Goal: Task Accomplishment & Management: Use online tool/utility

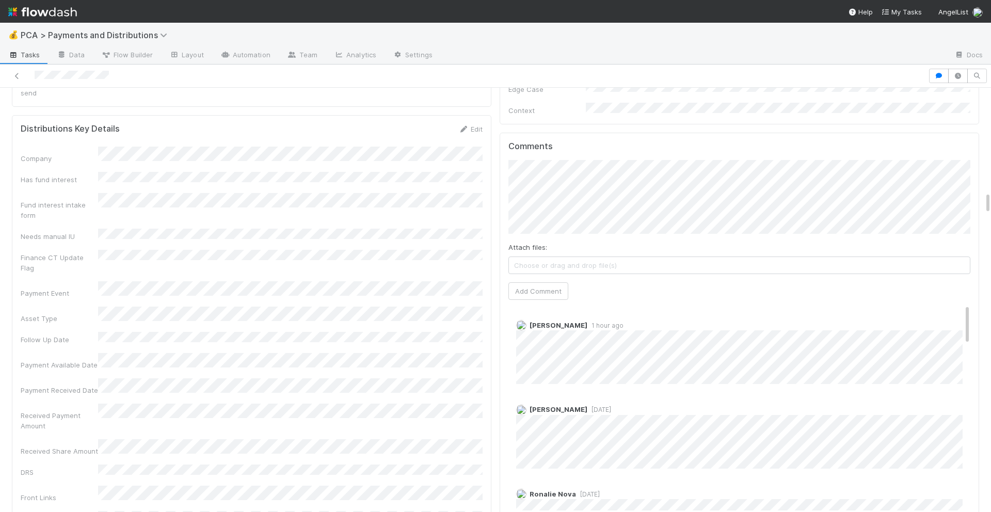
scroll to position [1934, 0]
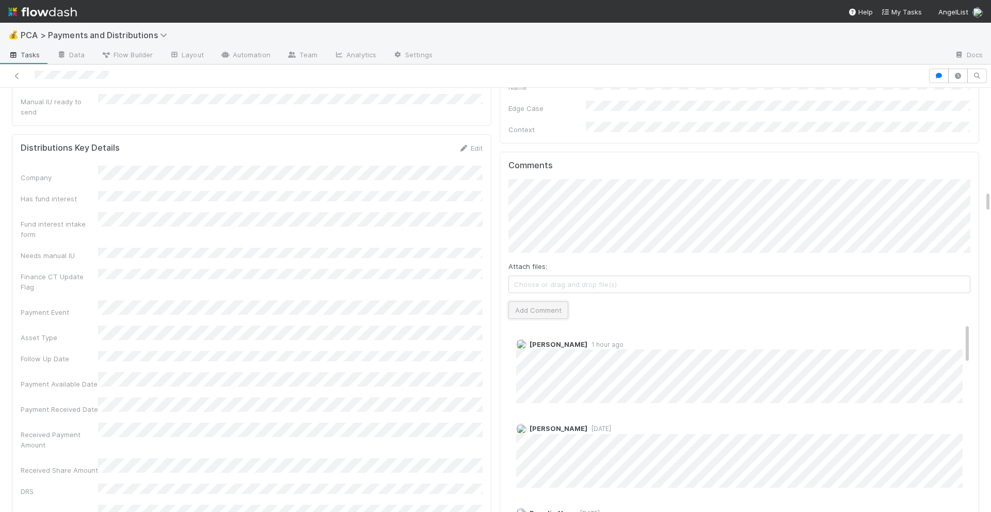
click at [526, 301] on button "Add Comment" at bounding box center [538, 310] width 60 height 18
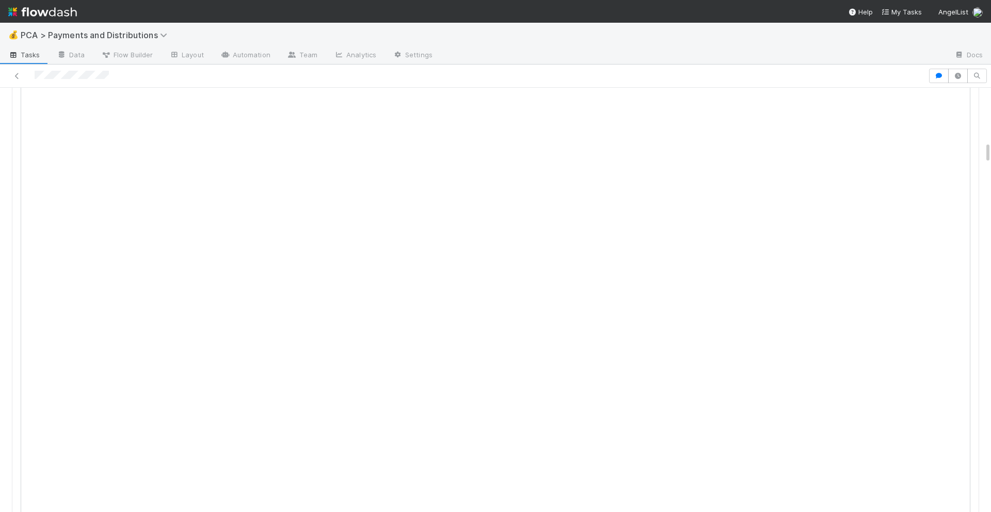
scroll to position [0, 0]
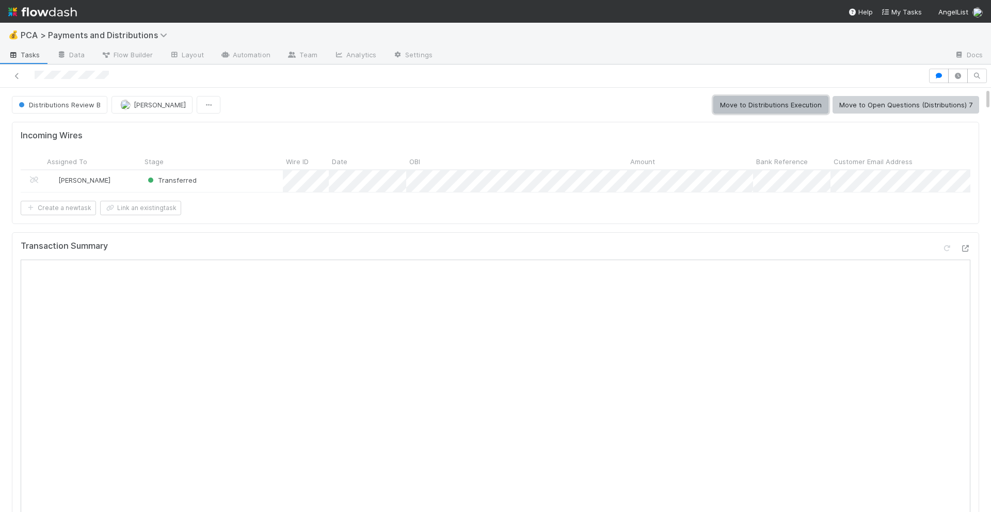
click at [791, 103] on button "Move to Distributions Execution" at bounding box center [770, 105] width 115 height 18
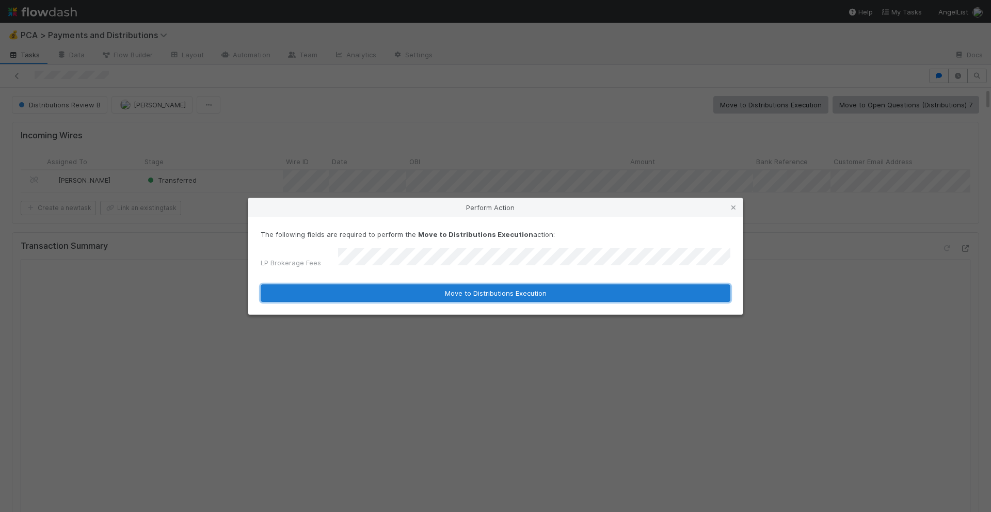
click at [404, 294] on button "Move to Distributions Execution" at bounding box center [496, 293] width 470 height 18
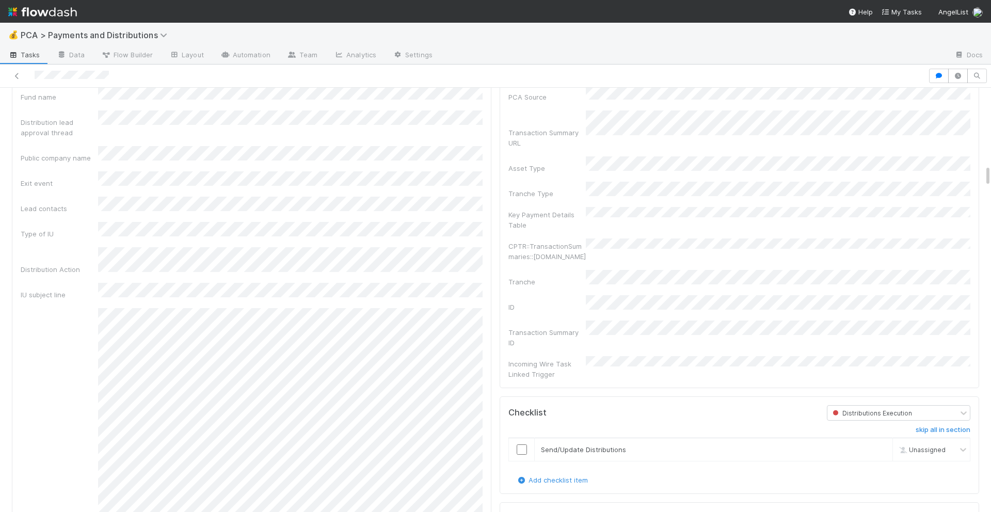
scroll to position [1458, 0]
click at [522, 443] on input "checkbox" at bounding box center [521, 448] width 10 height 10
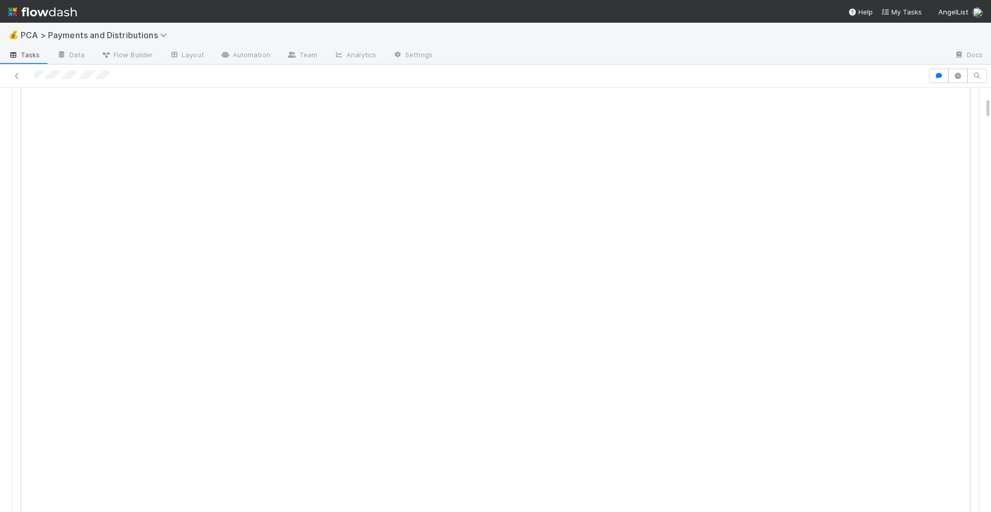
scroll to position [0, 0]
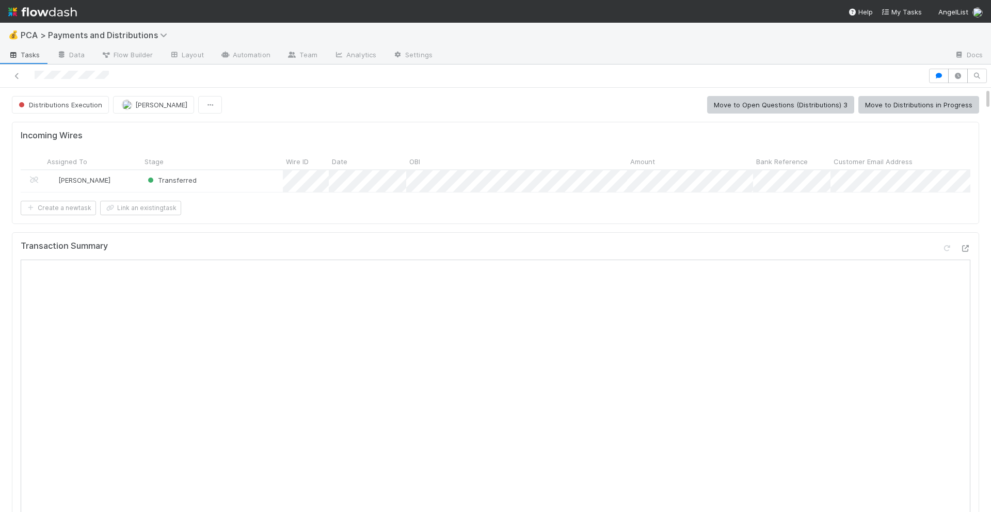
click at [954, 106] on button "Move to Distributions in Progress" at bounding box center [918, 105] width 121 height 18
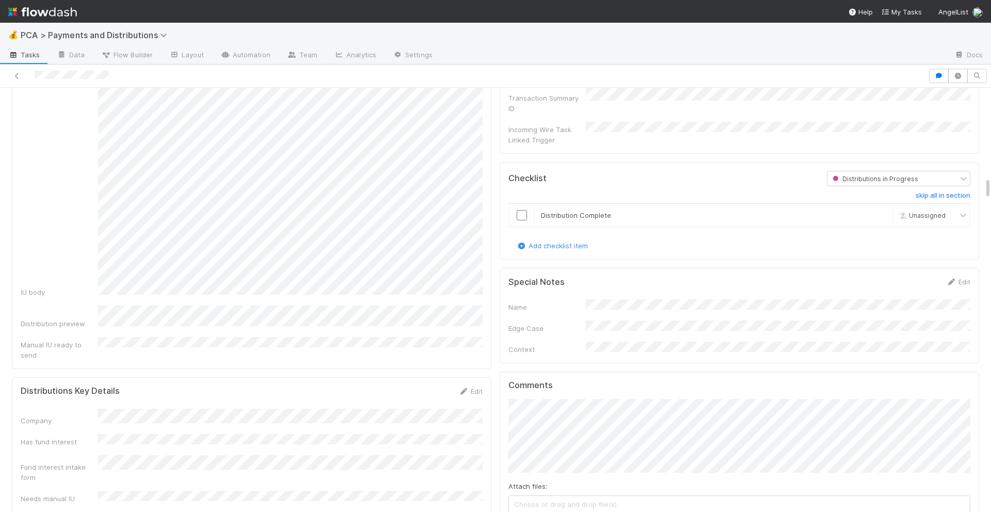
scroll to position [1675, 0]
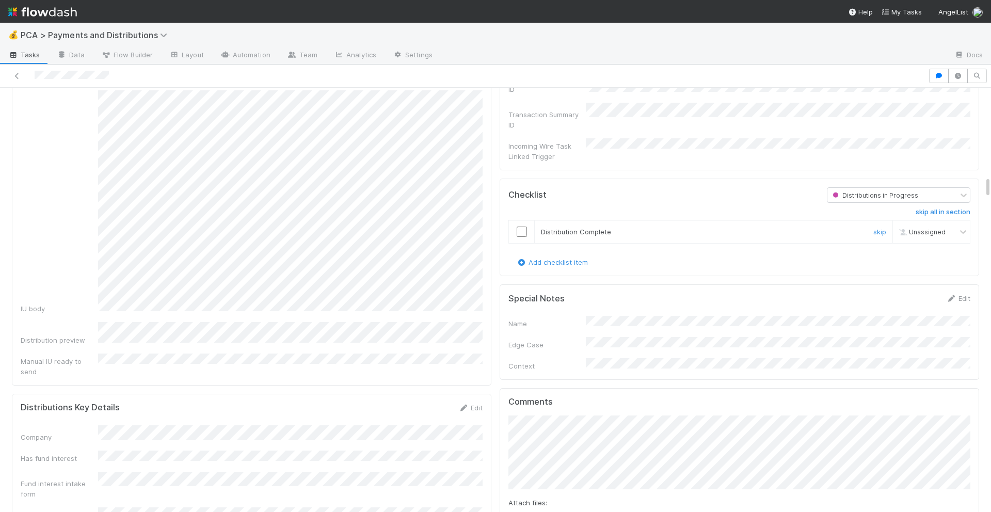
click at [523, 220] on td at bounding box center [522, 231] width 26 height 23
click at [520, 227] on input "checkbox" at bounding box center [521, 232] width 10 height 10
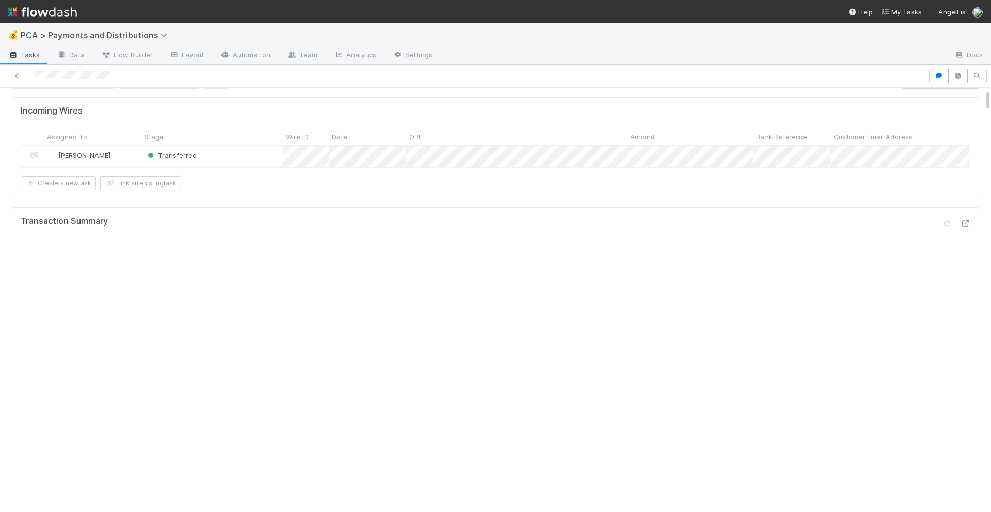
scroll to position [0, 0]
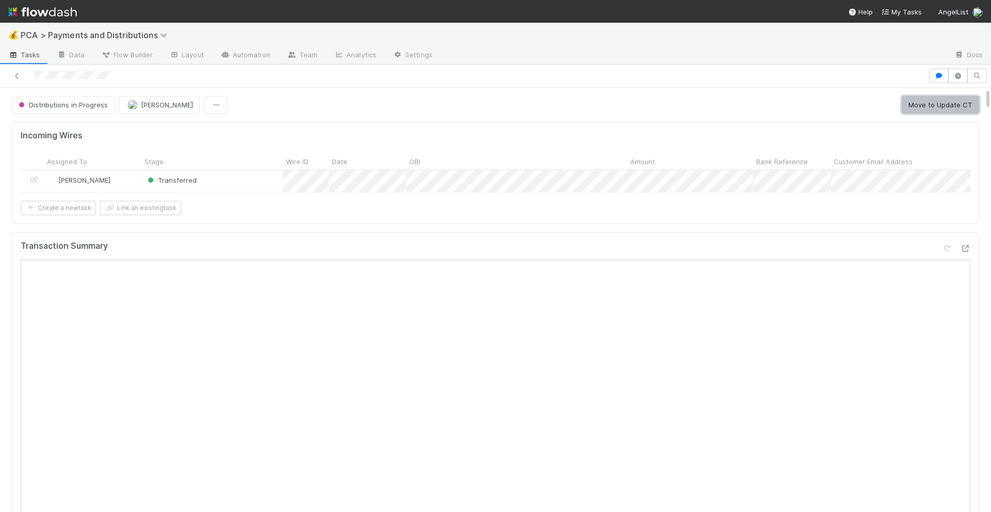
click at [915, 106] on button "Move to Update CT" at bounding box center [939, 105] width 77 height 18
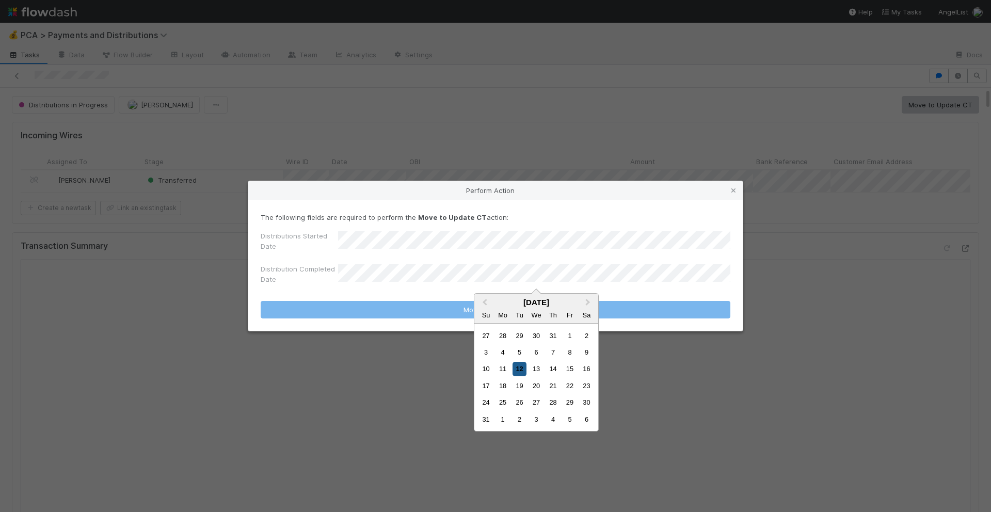
click at [517, 374] on div "12" at bounding box center [519, 369] width 14 height 14
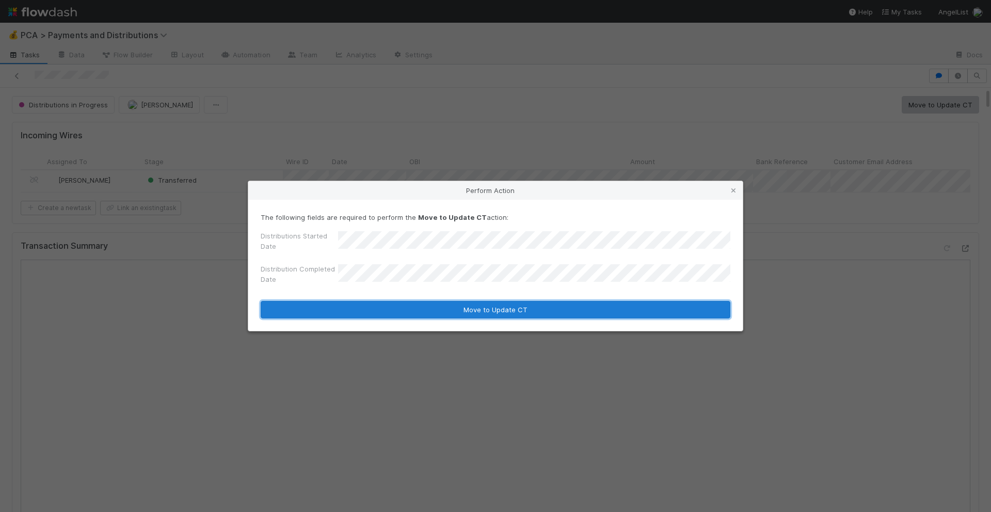
click at [516, 310] on button "Move to Update CT" at bounding box center [496, 310] width 470 height 18
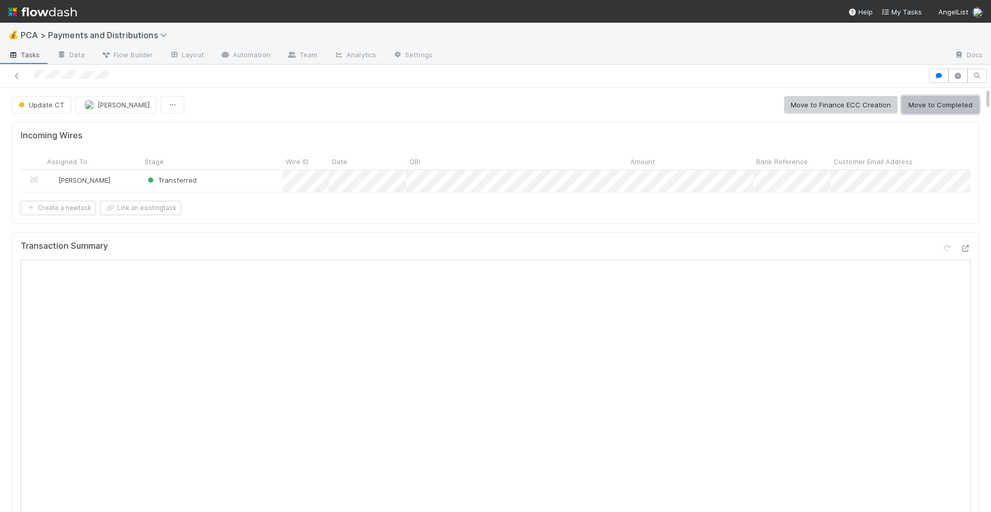
click at [958, 105] on button "Move to Completed" at bounding box center [939, 105] width 77 height 18
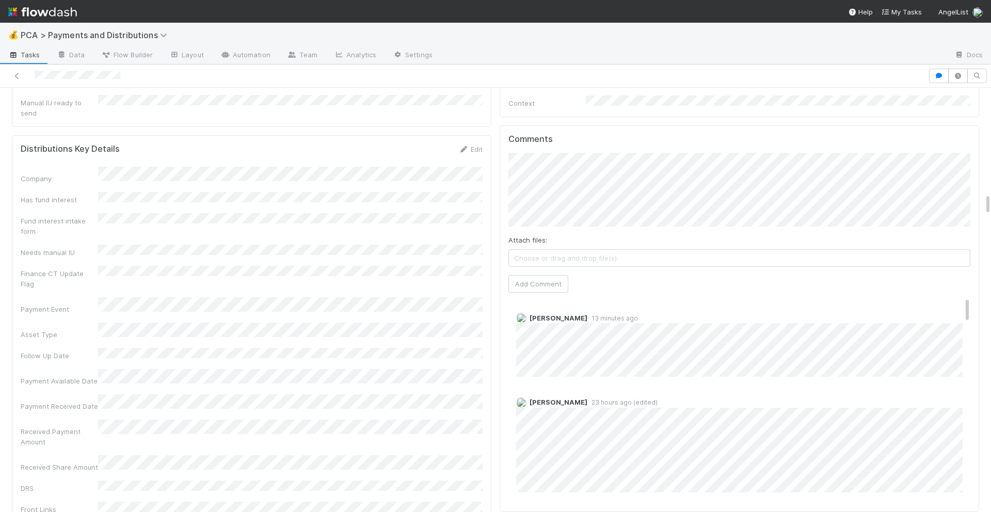
scroll to position [1967, 0]
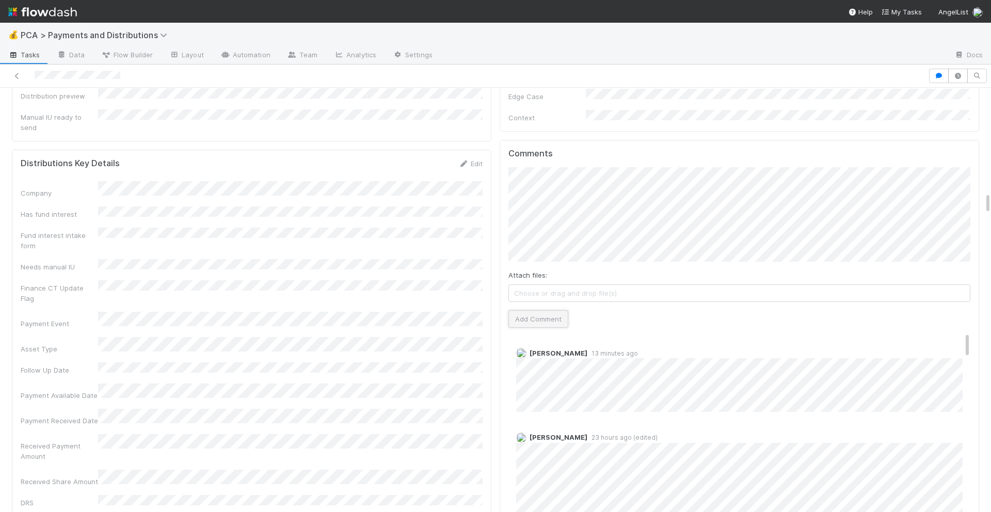
click at [526, 310] on button "Add Comment" at bounding box center [538, 319] width 60 height 18
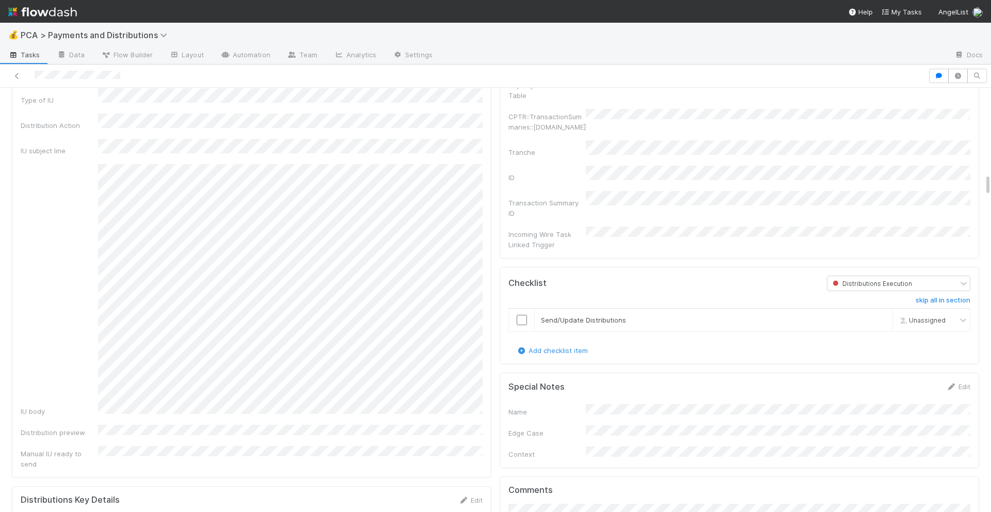
scroll to position [1619, 0]
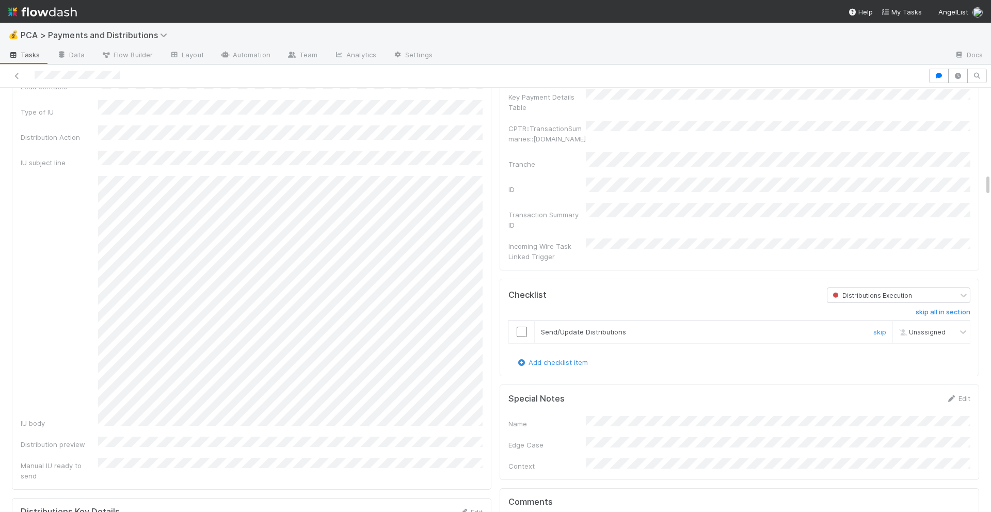
click at [521, 327] on input "checkbox" at bounding box center [521, 332] width 10 height 10
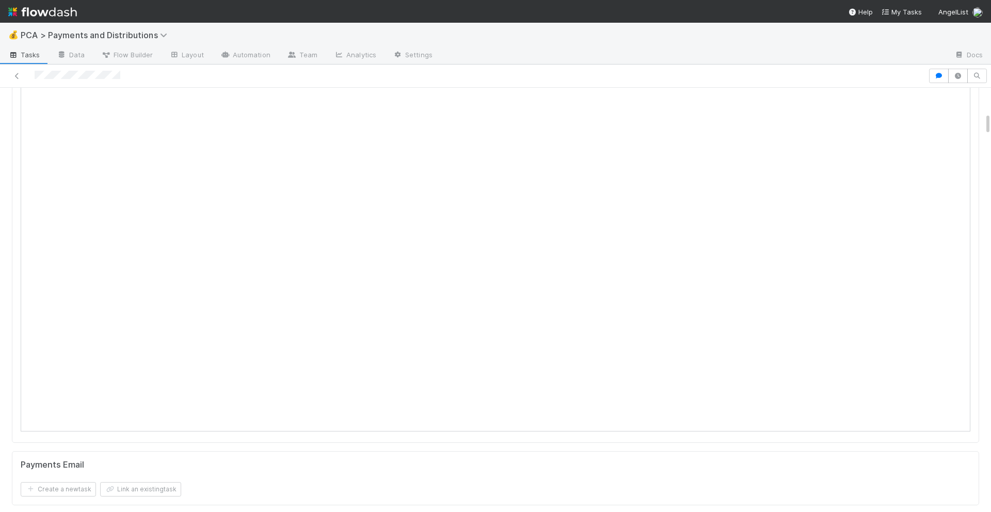
scroll to position [0, 0]
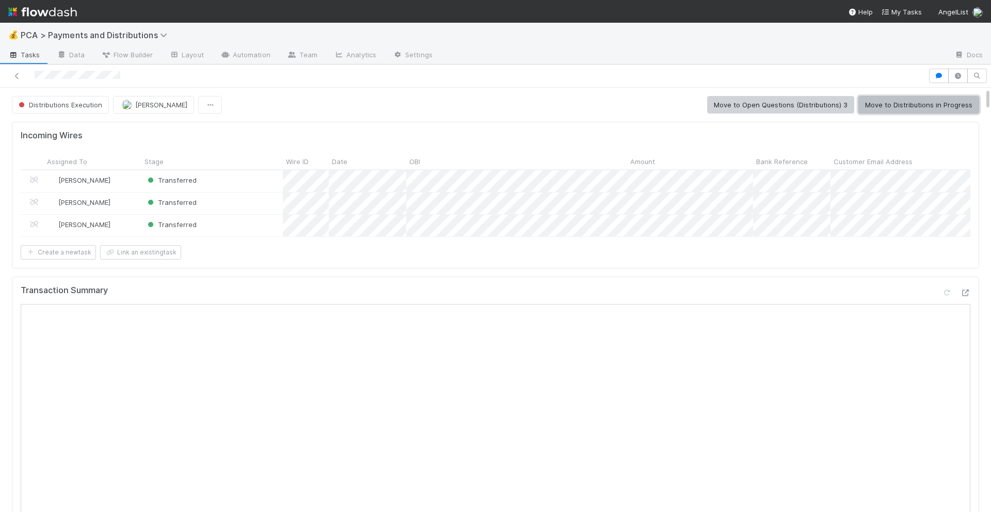
click at [894, 108] on button "Move to Distributions in Progress" at bounding box center [918, 105] width 121 height 18
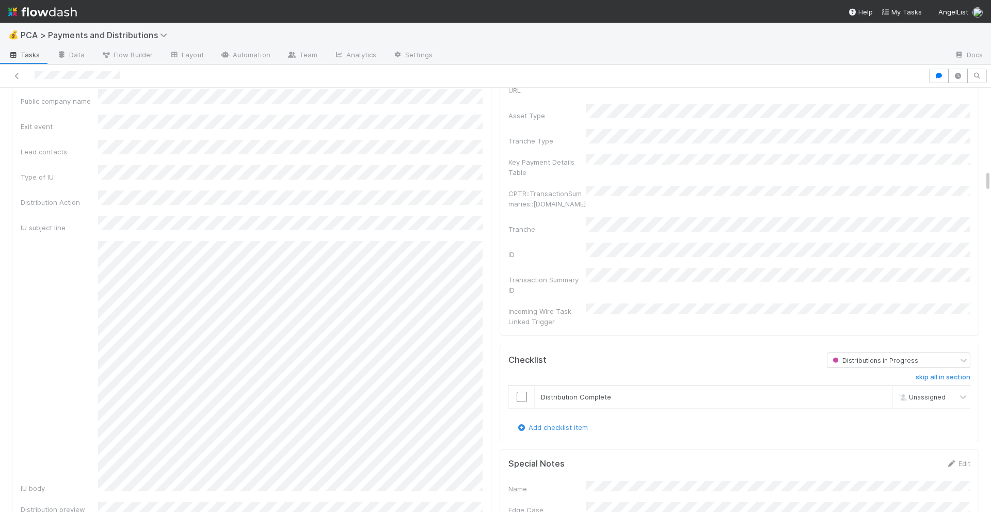
scroll to position [1570, 0]
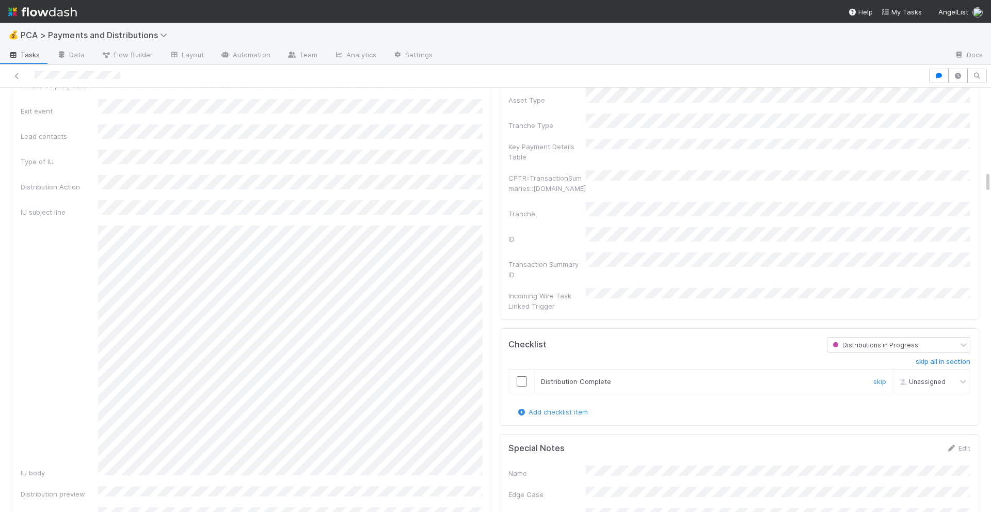
click at [521, 376] on input "checkbox" at bounding box center [521, 381] width 10 height 10
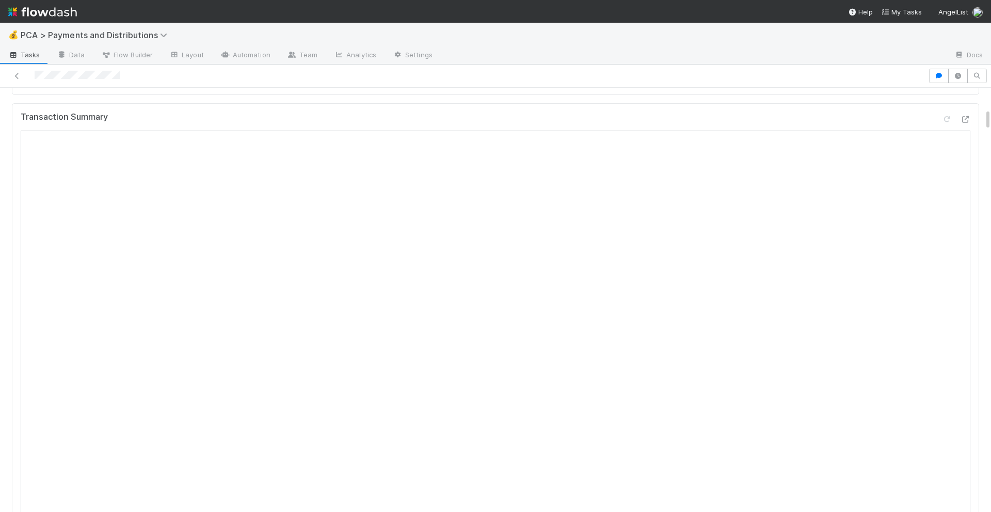
scroll to position [0, 0]
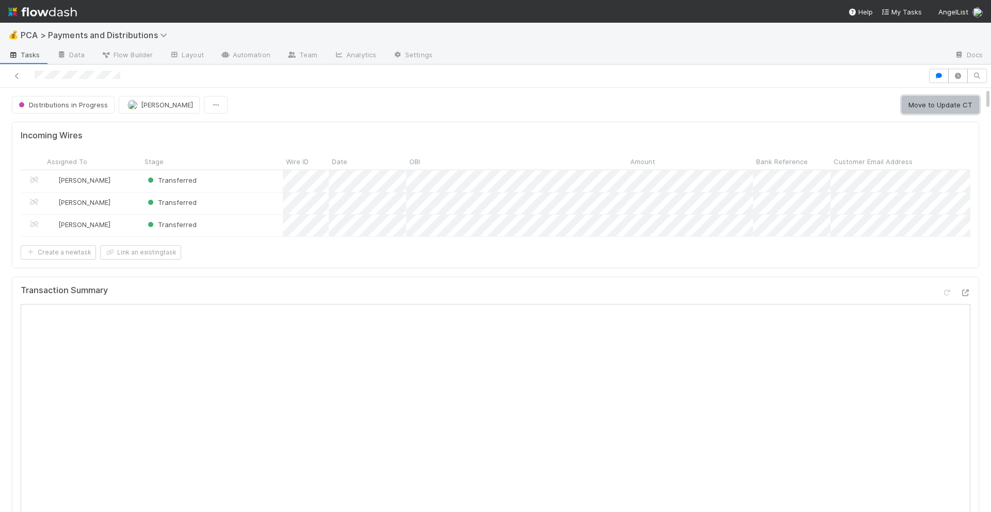
click at [936, 106] on button "Move to Update CT" at bounding box center [939, 105] width 77 height 18
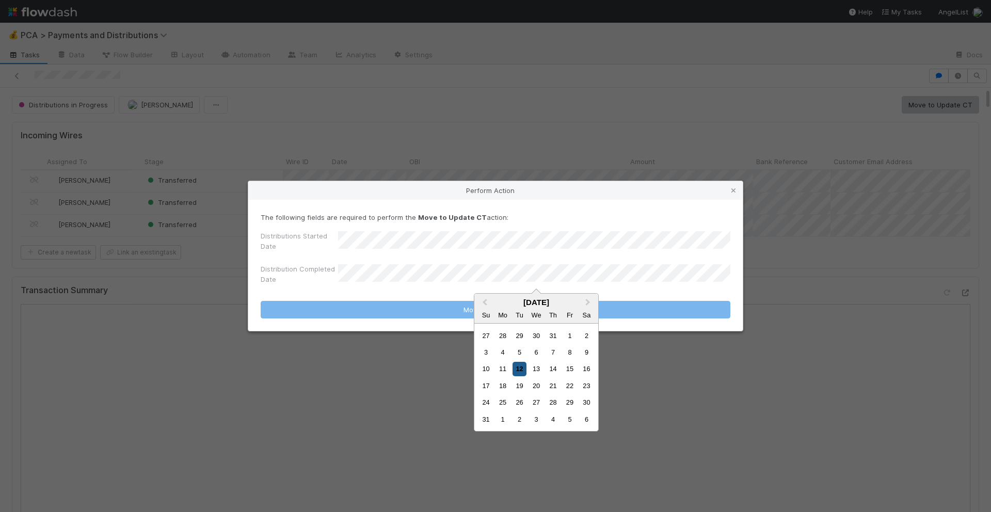
click at [518, 370] on div "12" at bounding box center [519, 369] width 14 height 14
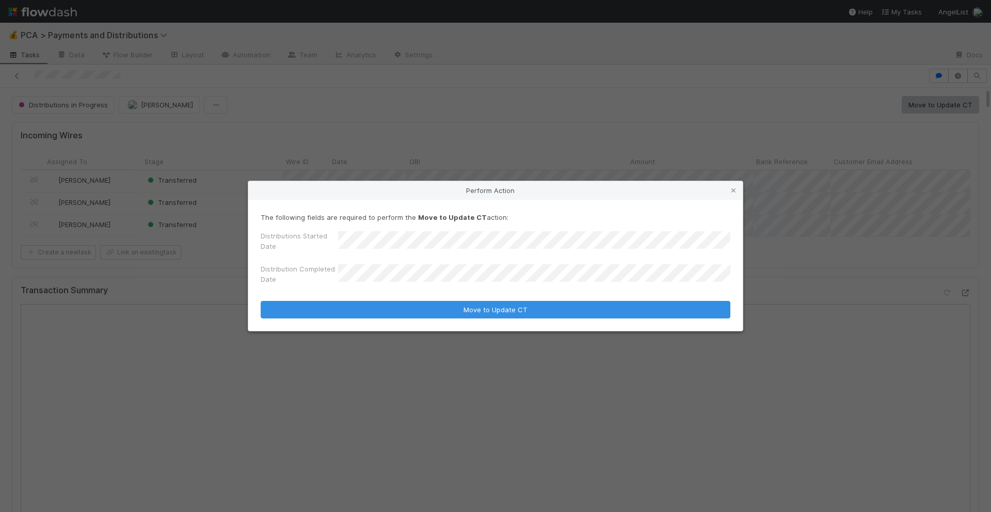
click at [503, 327] on div "The following fields are required to perform the Move to Update CT action: Dist…" at bounding box center [495, 265] width 494 height 131
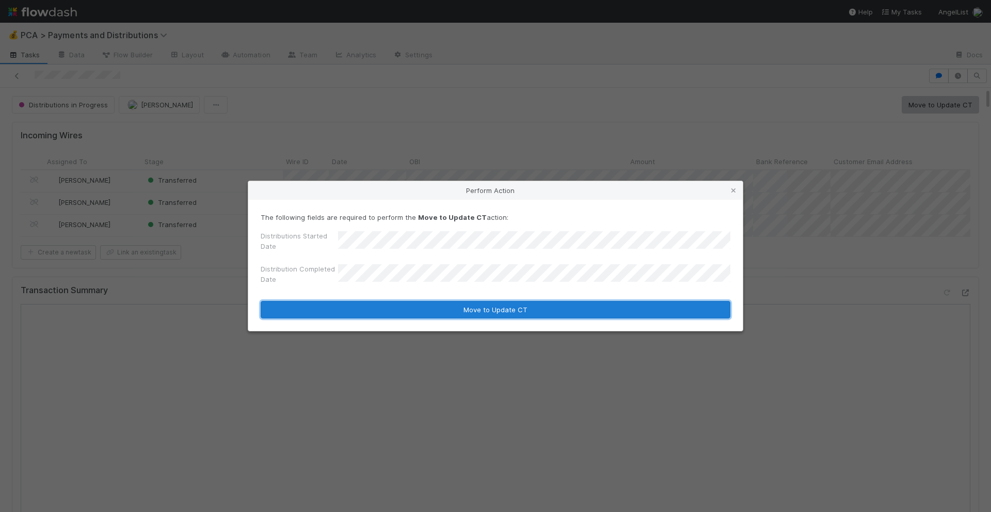
click at [503, 311] on button "Move to Update CT" at bounding box center [496, 310] width 470 height 18
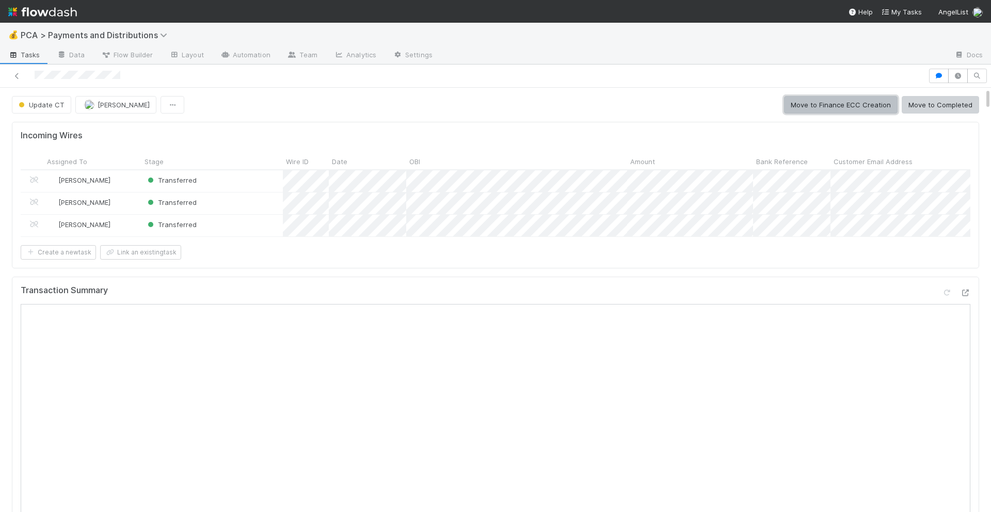
click at [877, 109] on button "Move to Finance ECC Creation" at bounding box center [841, 105] width 114 height 18
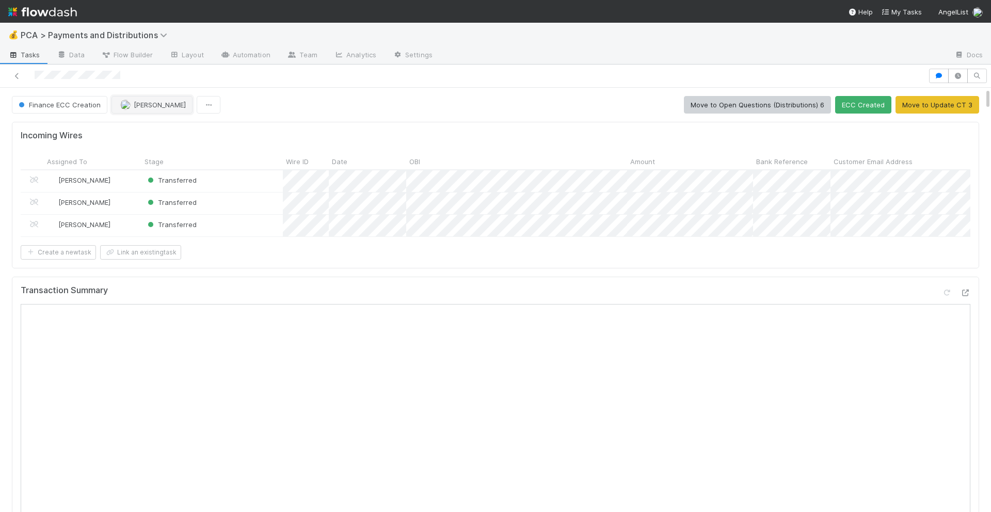
click at [135, 105] on span "[PERSON_NAME]" at bounding box center [160, 105] width 52 height 8
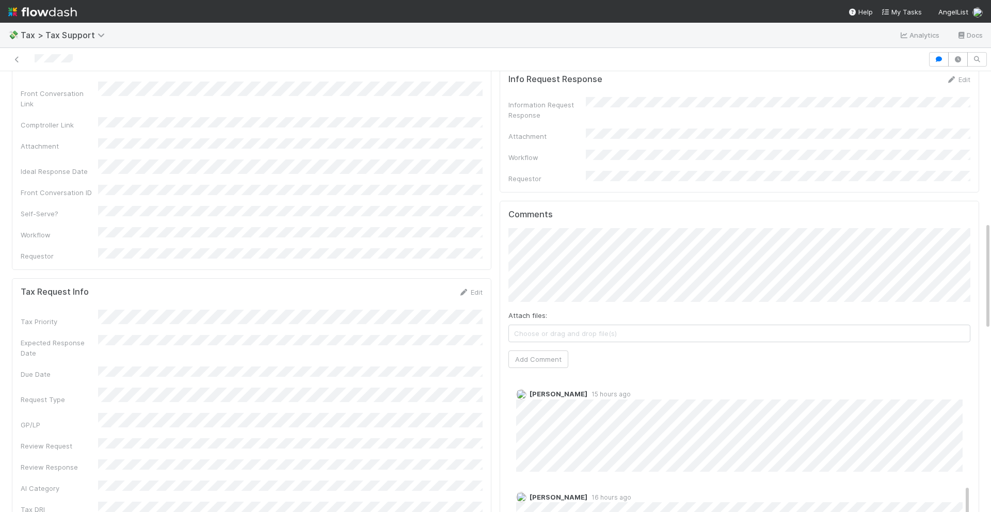
scroll to position [137, 0]
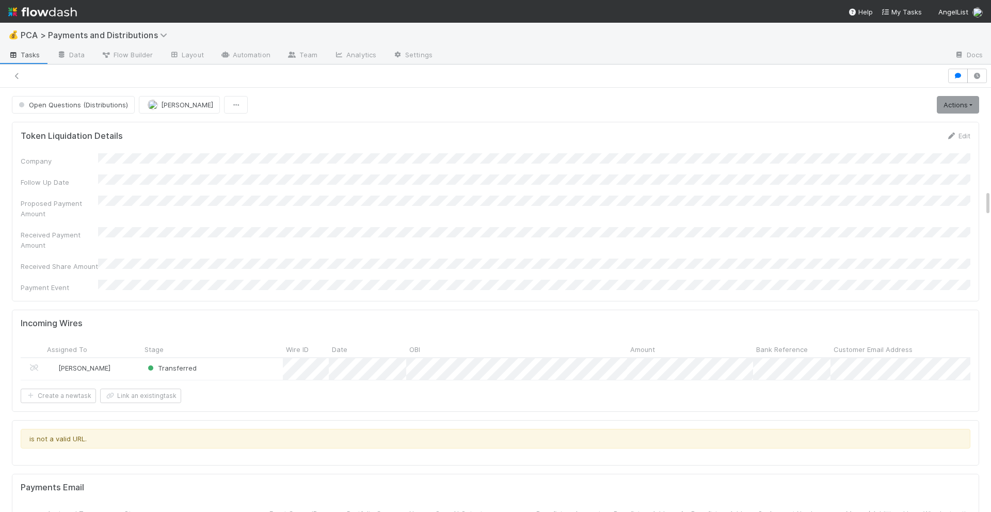
scroll to position [1172, 0]
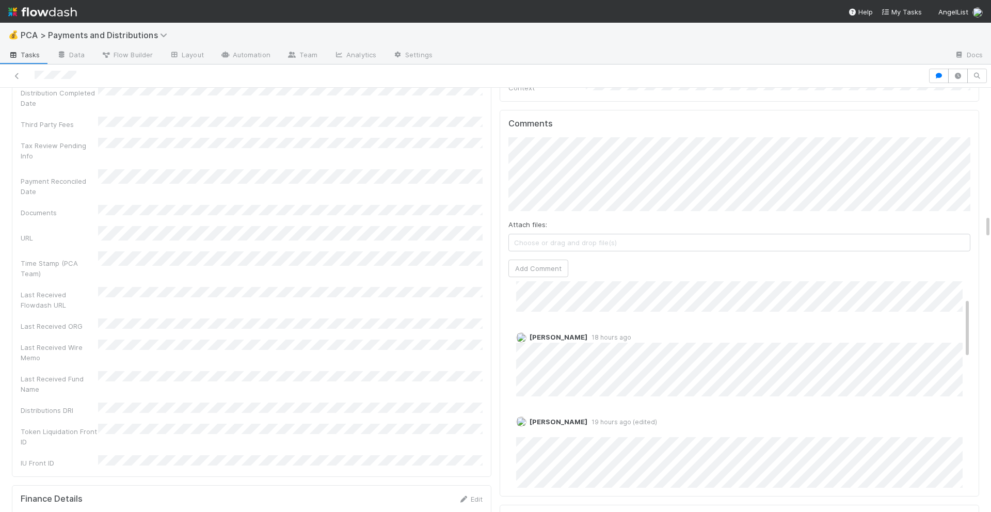
scroll to position [59, 0]
click at [529, 418] on link "Edit" at bounding box center [530, 422] width 12 height 8
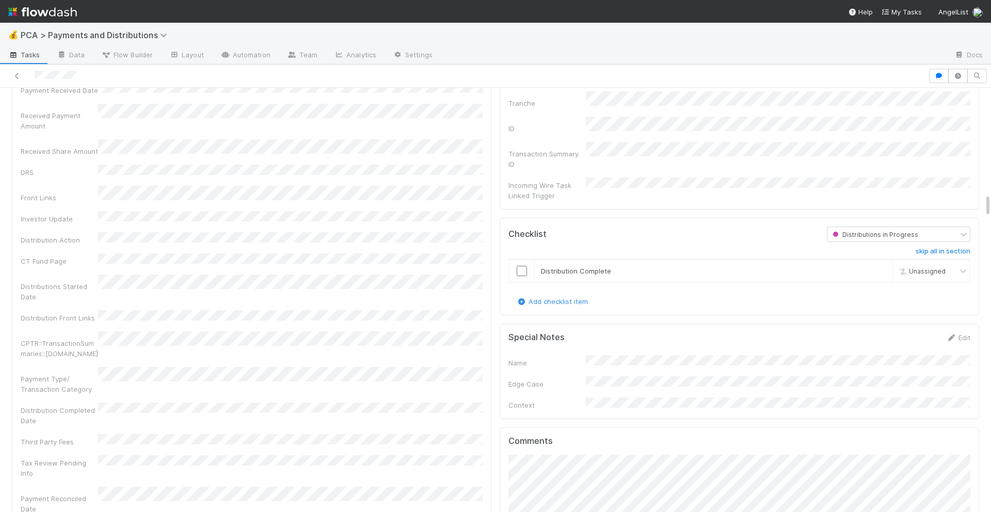
scroll to position [1809, 0]
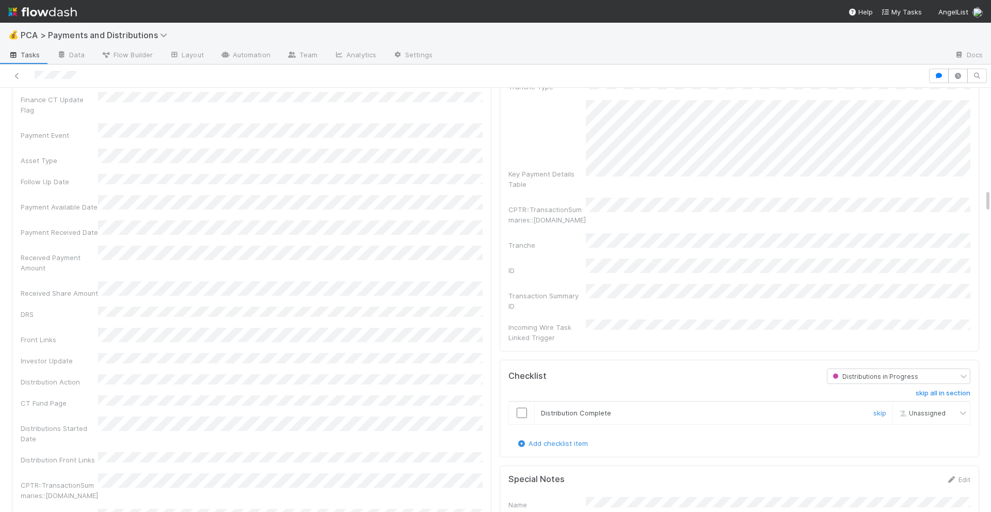
click at [520, 408] on input "checkbox" at bounding box center [521, 413] width 10 height 10
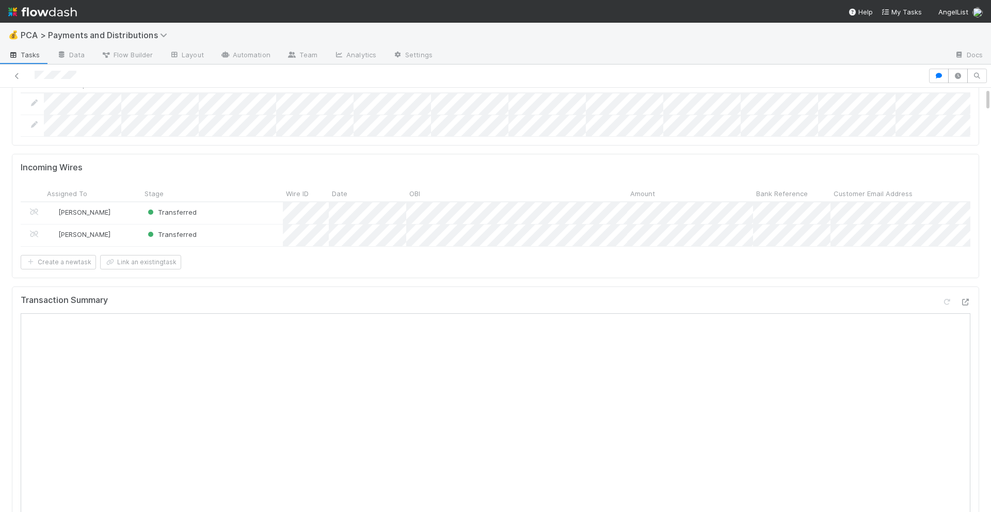
scroll to position [0, 0]
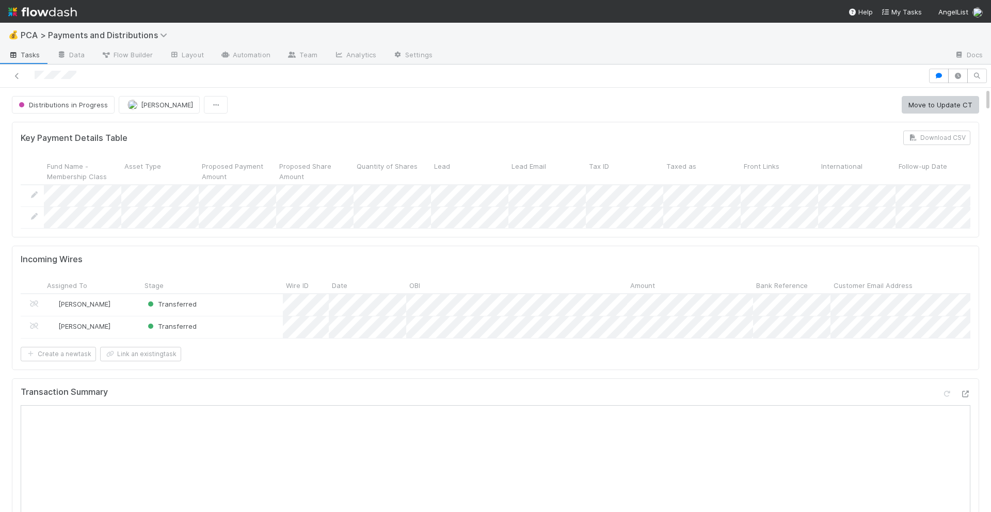
click at [920, 104] on button "Move to Update CT" at bounding box center [939, 105] width 77 height 18
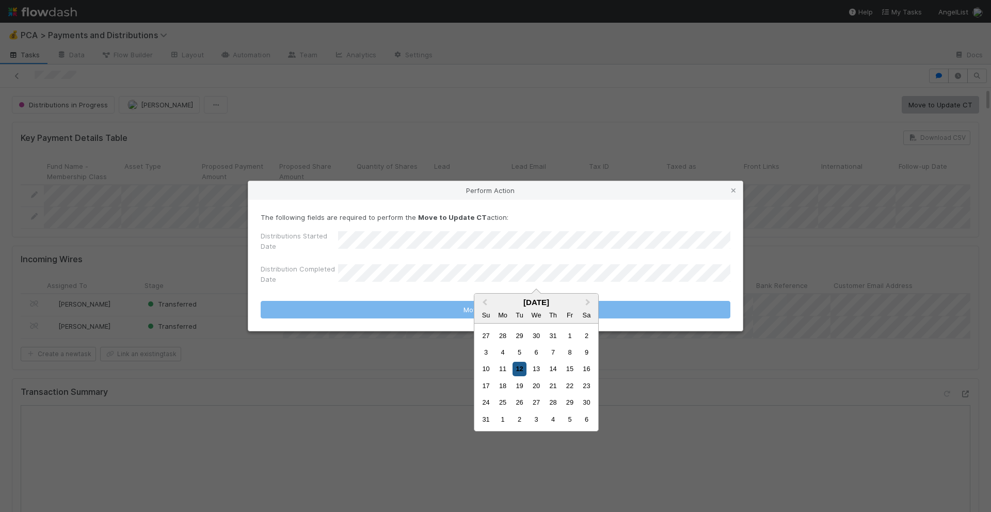
click at [516, 371] on div "12" at bounding box center [519, 369] width 14 height 14
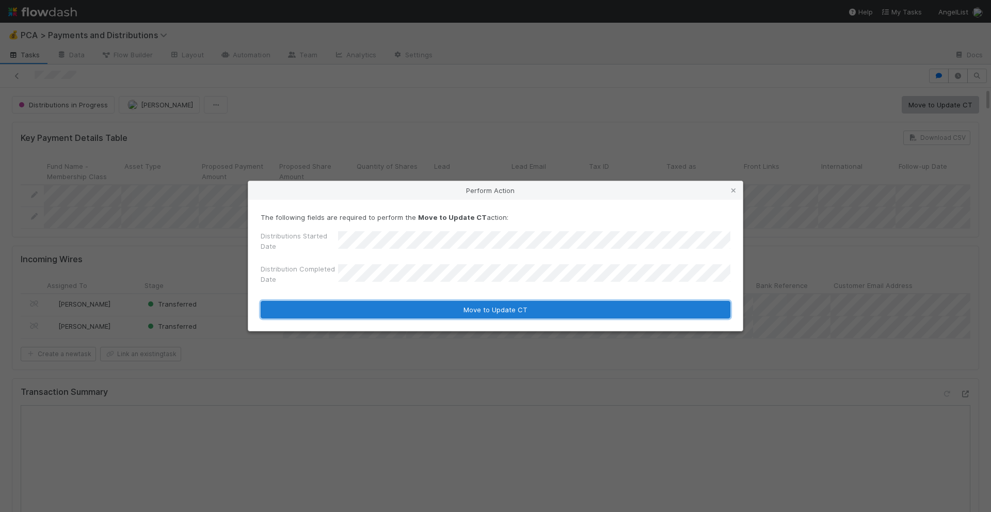
click at [480, 314] on button "Move to Update CT" at bounding box center [496, 310] width 470 height 18
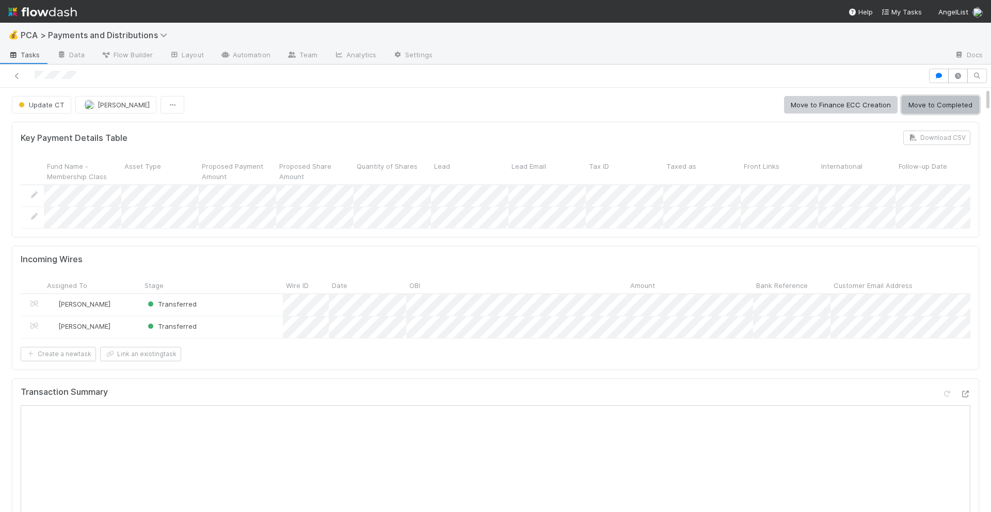
click at [920, 110] on button "Move to Completed" at bounding box center [939, 105] width 77 height 18
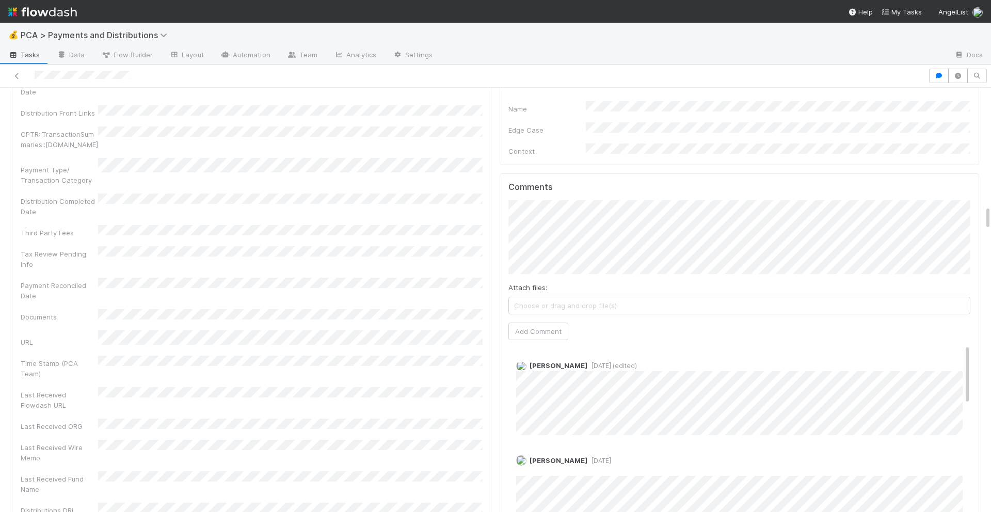
scroll to position [2020, 0]
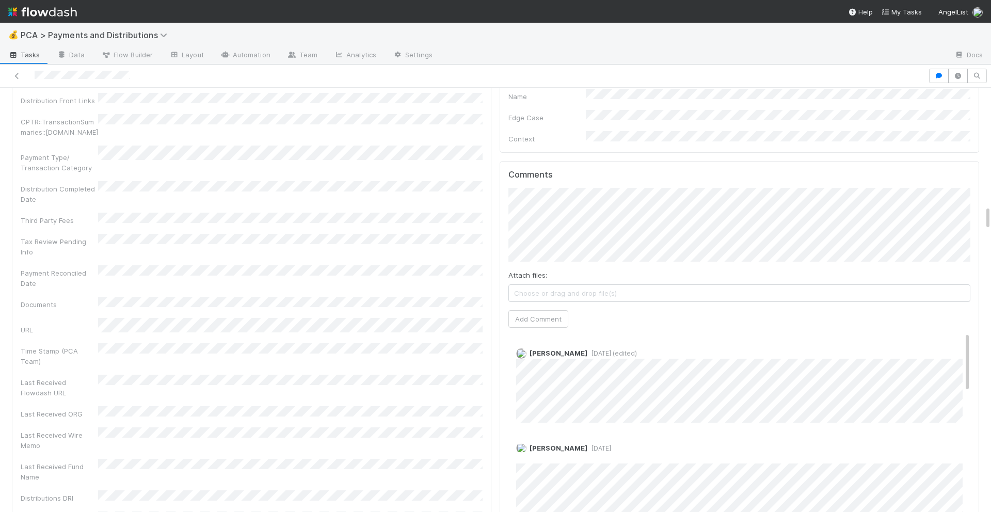
click at [652, 270] on div "Attach files: Choose or drag and drop file(s)" at bounding box center [739, 286] width 462 height 32
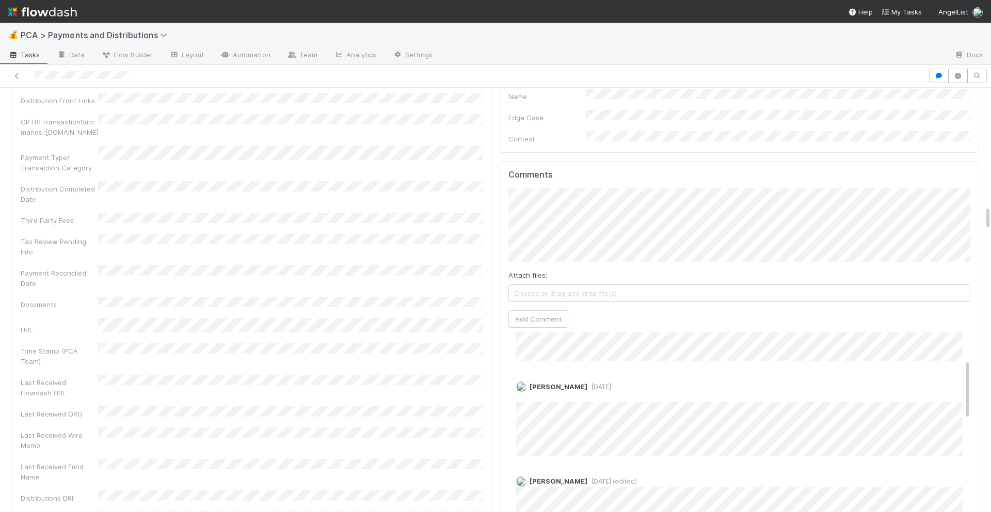
scroll to position [0, 0]
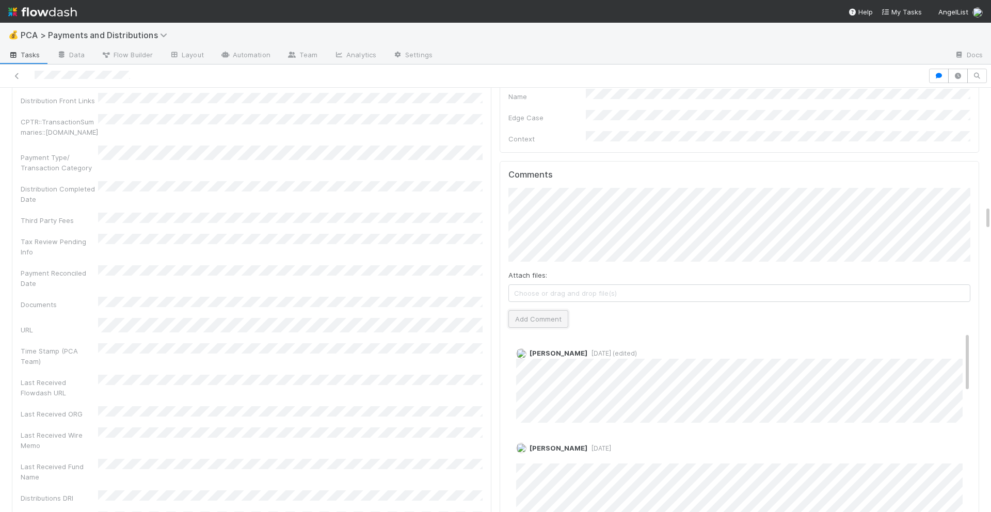
click at [528, 310] on button "Add Comment" at bounding box center [538, 319] width 60 height 18
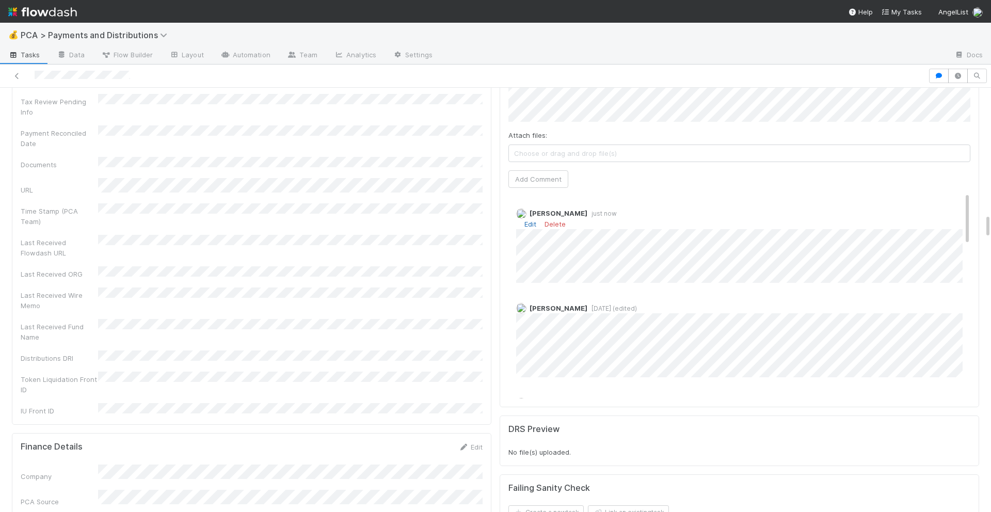
click at [530, 220] on link "Edit" at bounding box center [530, 224] width 12 height 8
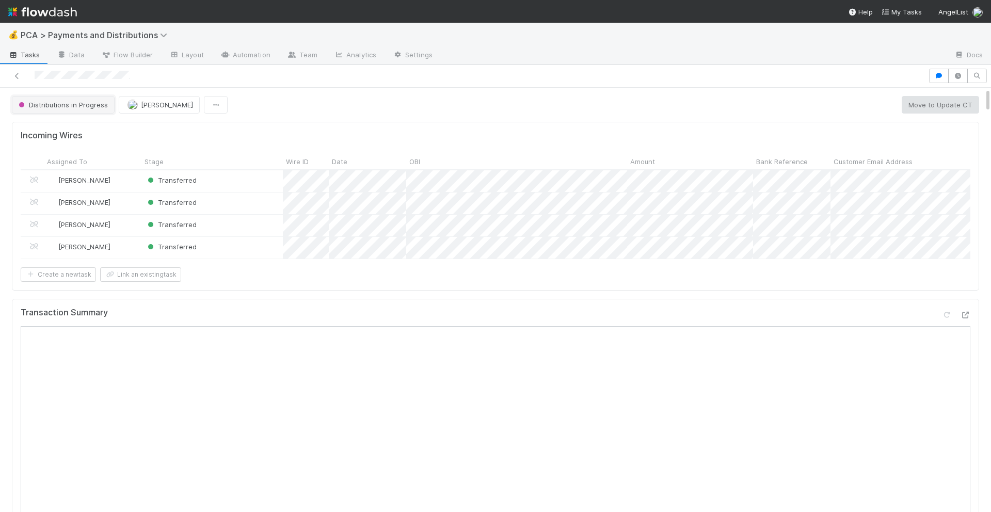
click at [69, 107] on span "Distributions in Progress" at bounding box center [62, 105] width 91 height 8
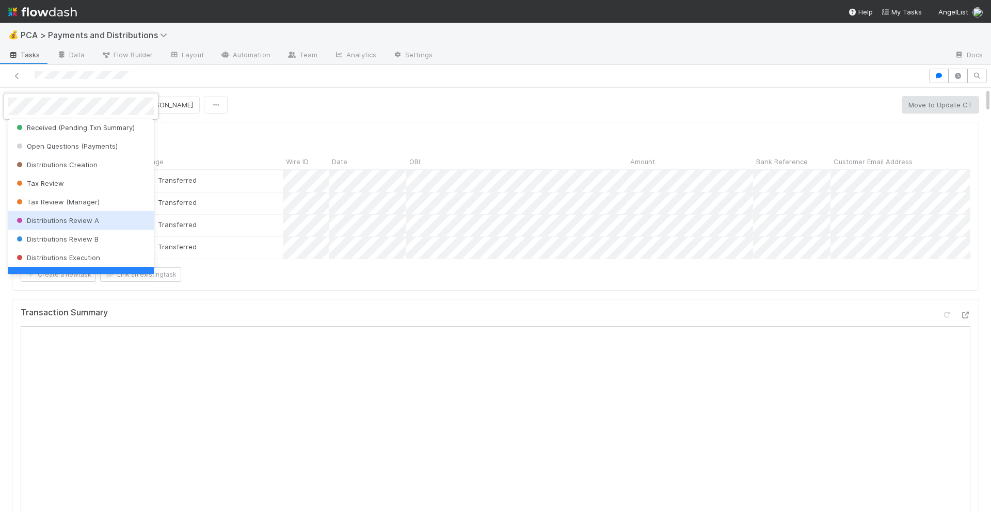
scroll to position [143, 0]
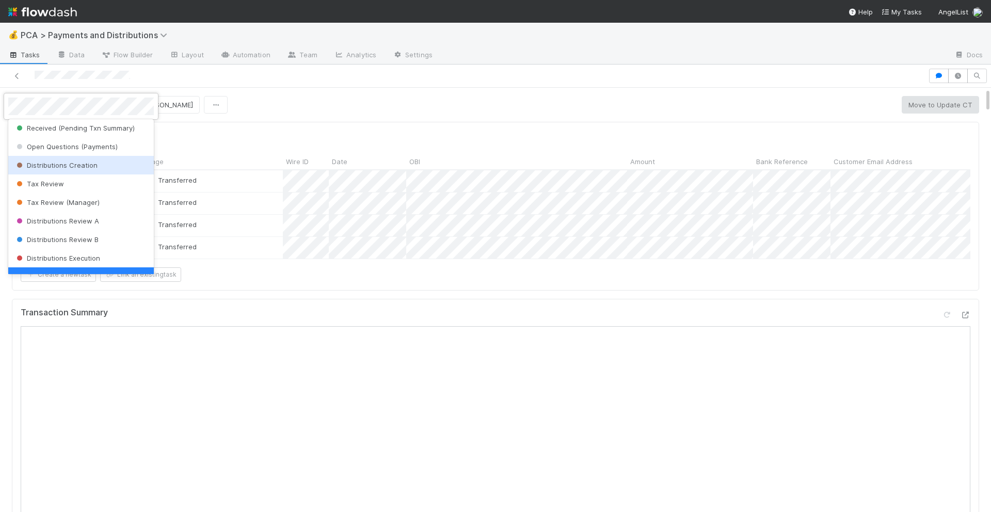
click at [65, 167] on span "Distributions Creation" at bounding box center [55, 165] width 83 height 8
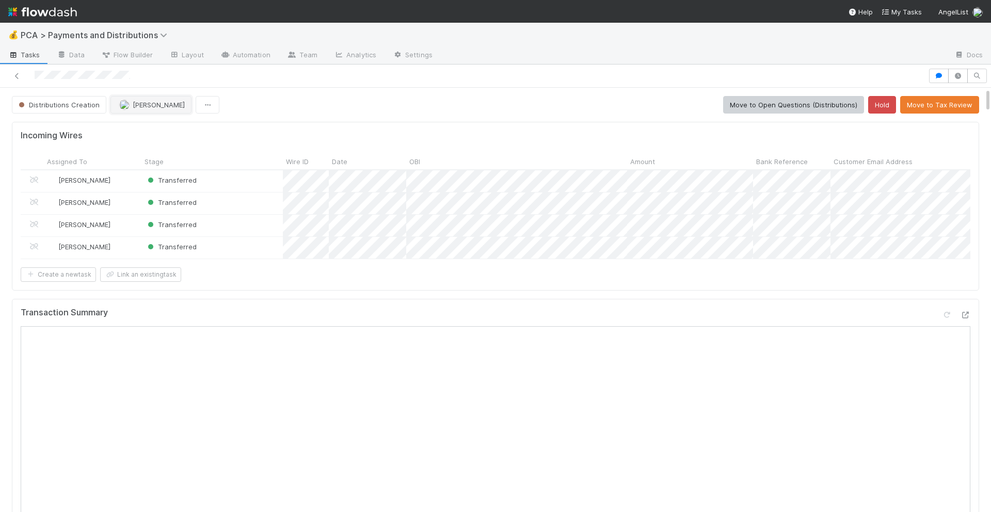
click at [133, 101] on span "[PERSON_NAME]" at bounding box center [159, 105] width 52 height 8
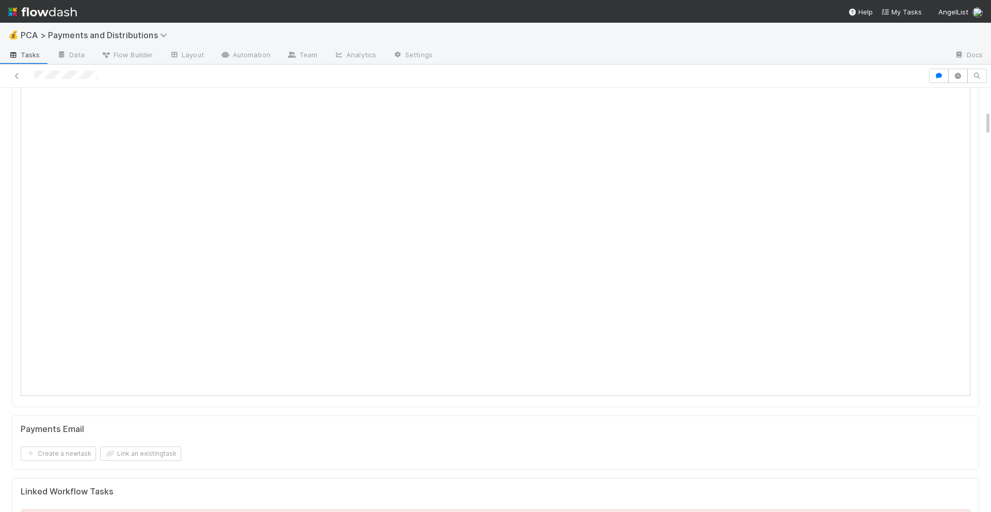
scroll to position [379, 0]
